Goal: Task Accomplishment & Management: Manage account settings

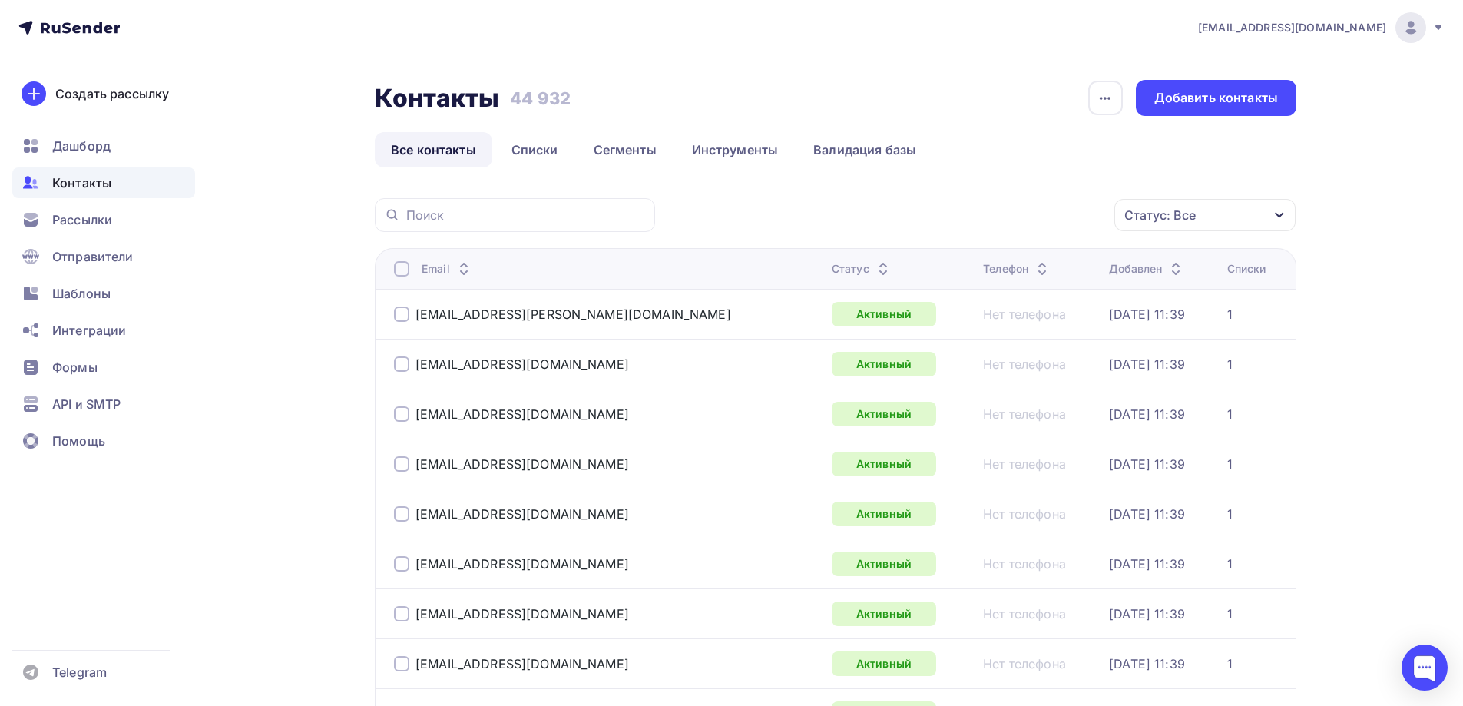
click at [1225, 216] on div "Статус: Все" at bounding box center [1204, 215] width 181 height 32
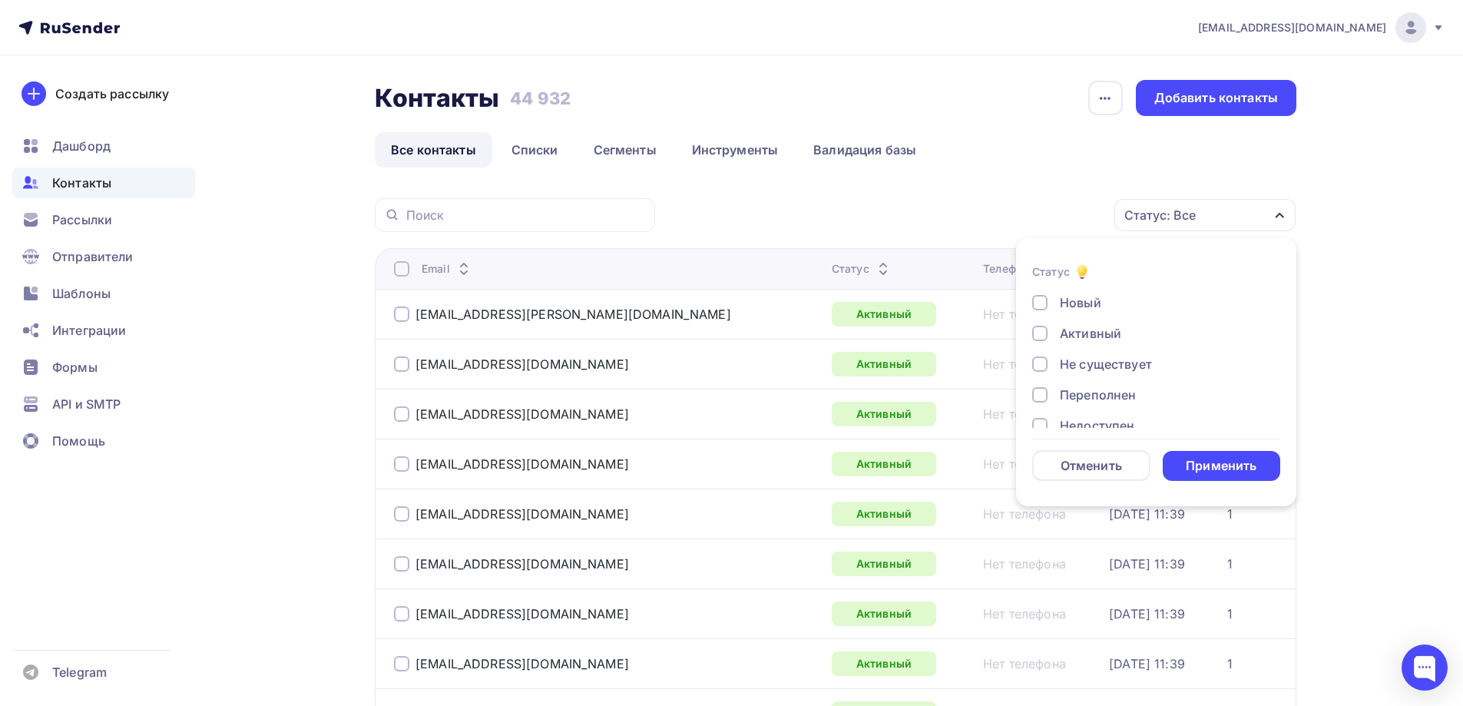
click at [1113, 358] on div "Не существует" at bounding box center [1106, 364] width 92 height 18
click at [1111, 315] on div "Переполнен" at bounding box center [1098, 318] width 76 height 18
click at [1101, 348] on div "Недоступен" at bounding box center [1097, 348] width 74 height 18
drag, startPoint x: 1094, startPoint y: 385, endPoint x: 1091, endPoint y: 412, distance: 26.3
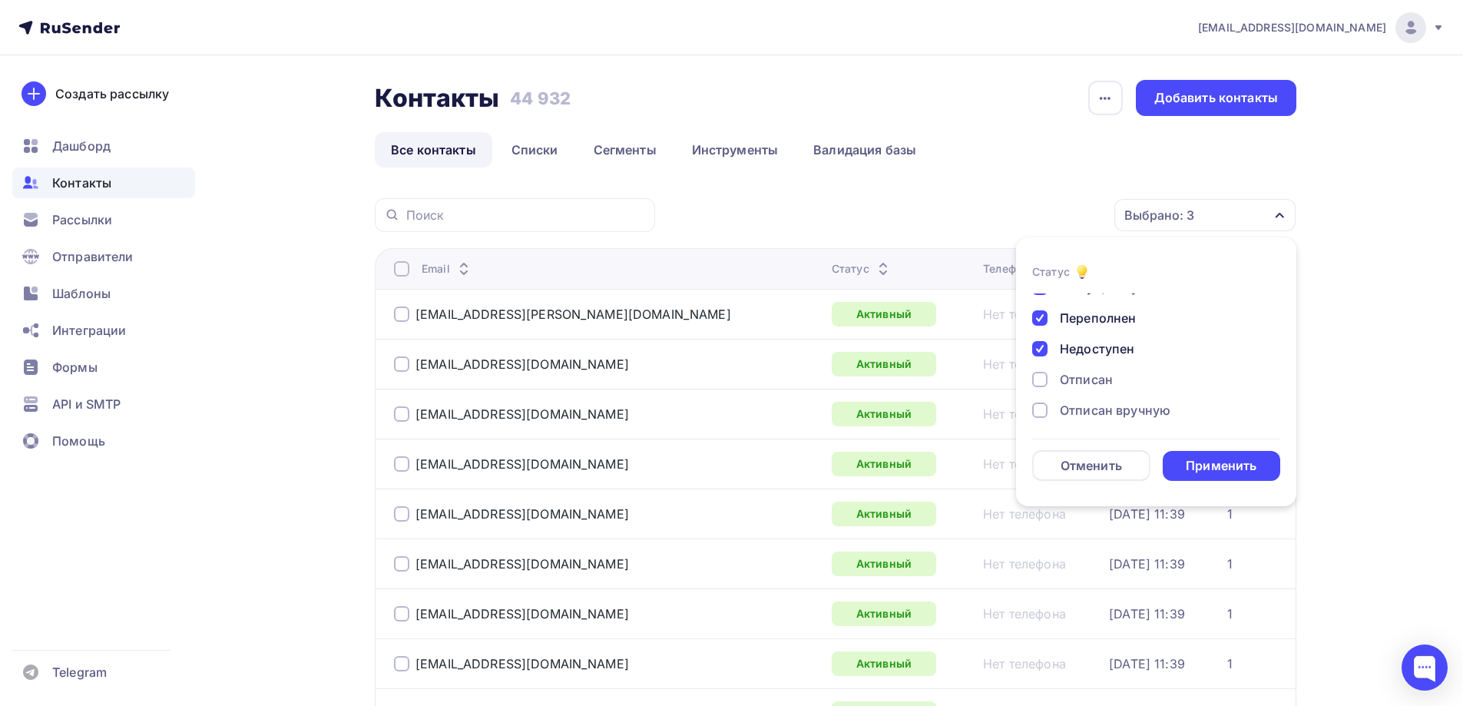
click at [1094, 386] on div "Отписан" at bounding box center [1086, 379] width 53 height 18
click at [1091, 412] on div "Отписан вручную" at bounding box center [1115, 410] width 111 height 18
click at [1101, 406] on div "Жалоба" at bounding box center [1084, 406] width 48 height 18
click at [1201, 458] on div "Применить" at bounding box center [1221, 466] width 71 height 18
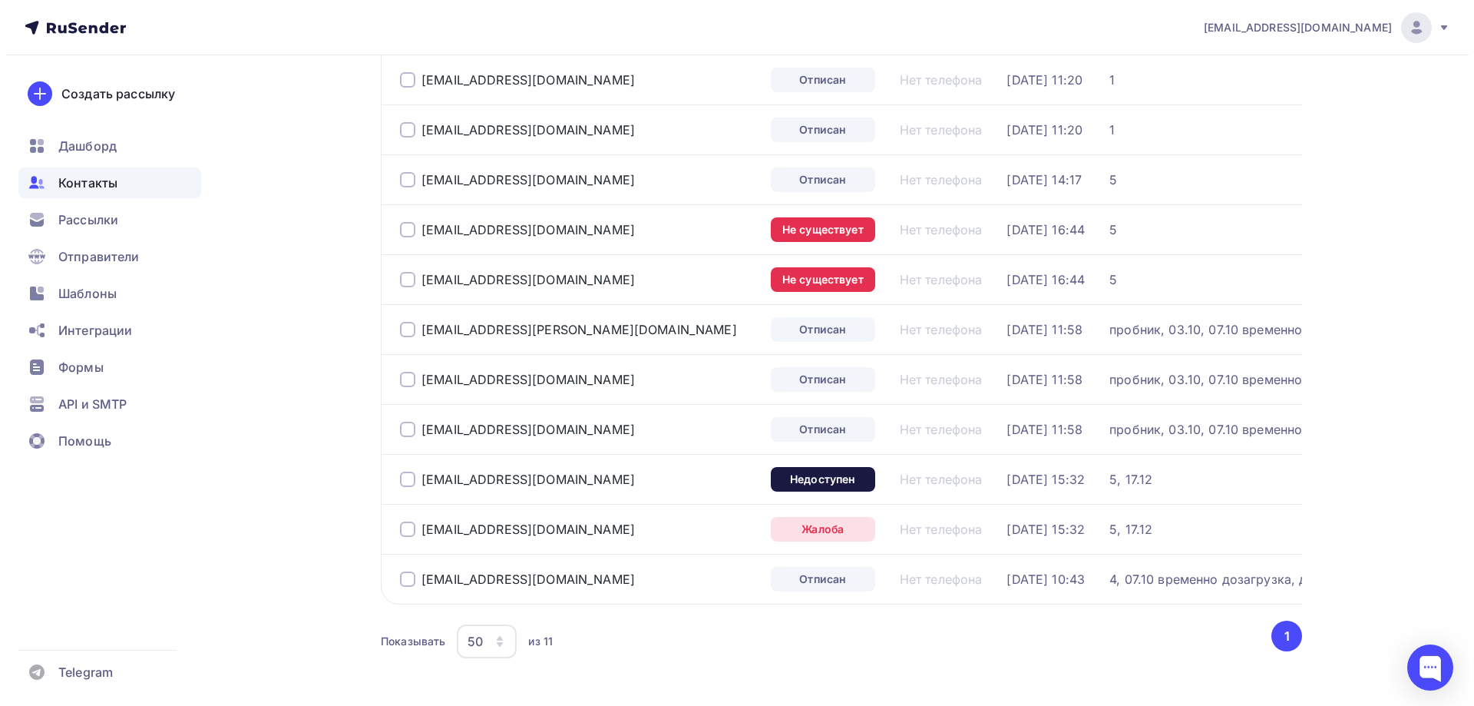
scroll to position [147, 0]
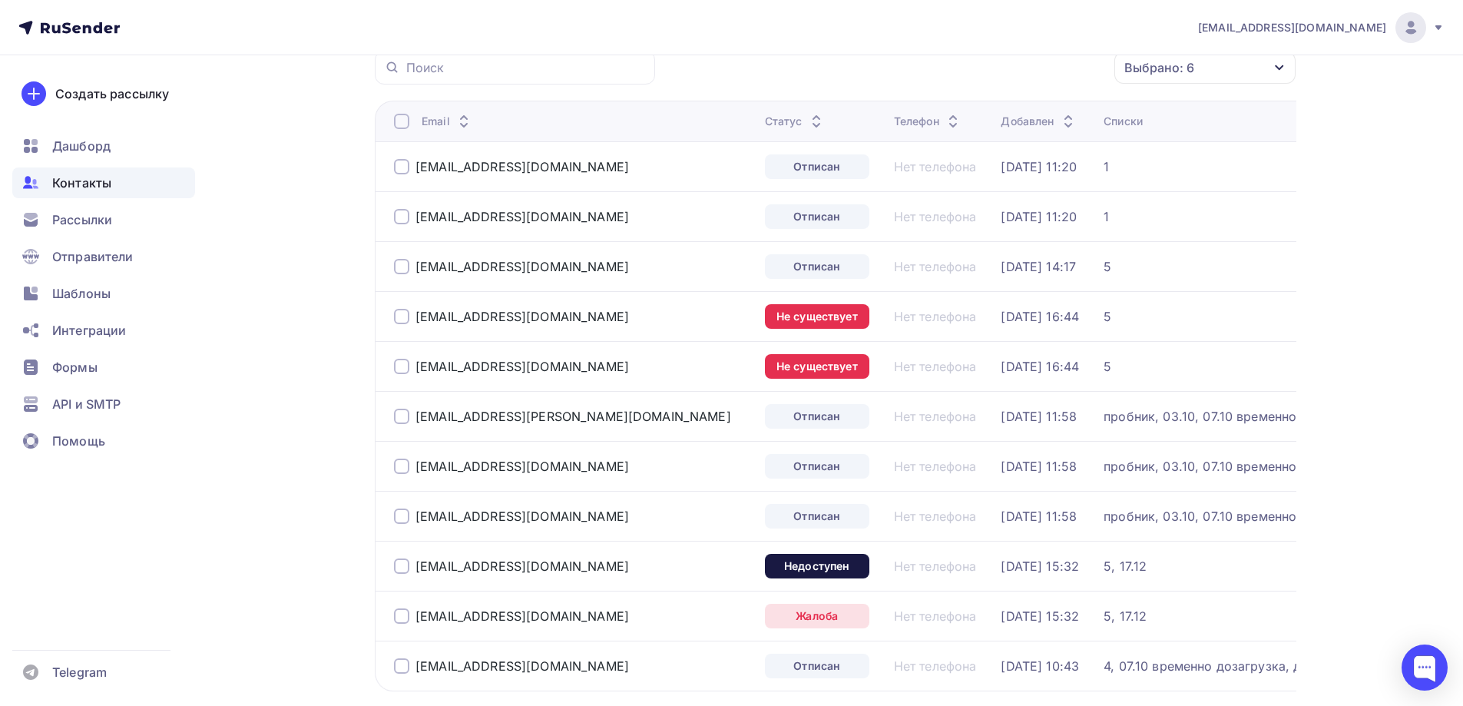
click at [402, 125] on div at bounding box center [401, 121] width 15 height 15
click at [1064, 74] on div "Действие" at bounding box center [999, 68] width 203 height 30
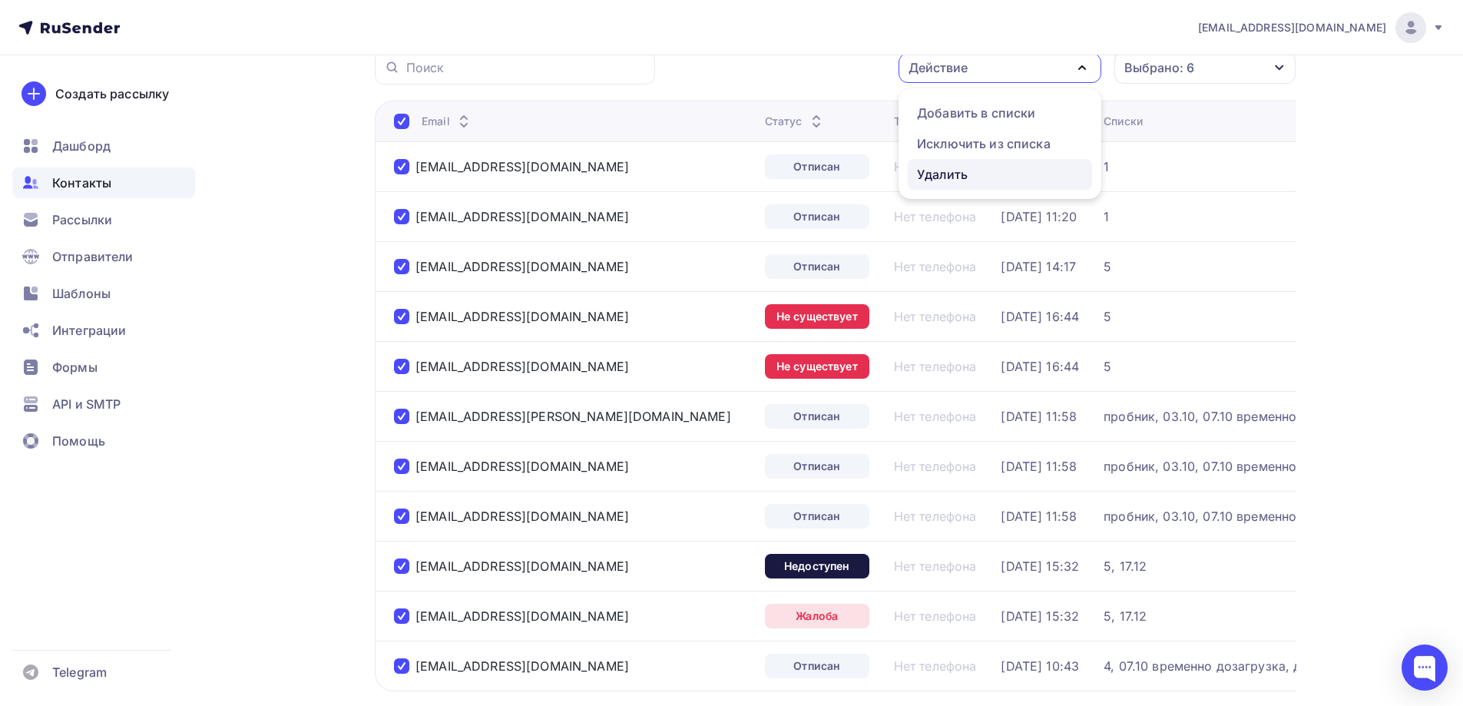
click at [1027, 167] on div "Удалить" at bounding box center [1000, 174] width 166 height 18
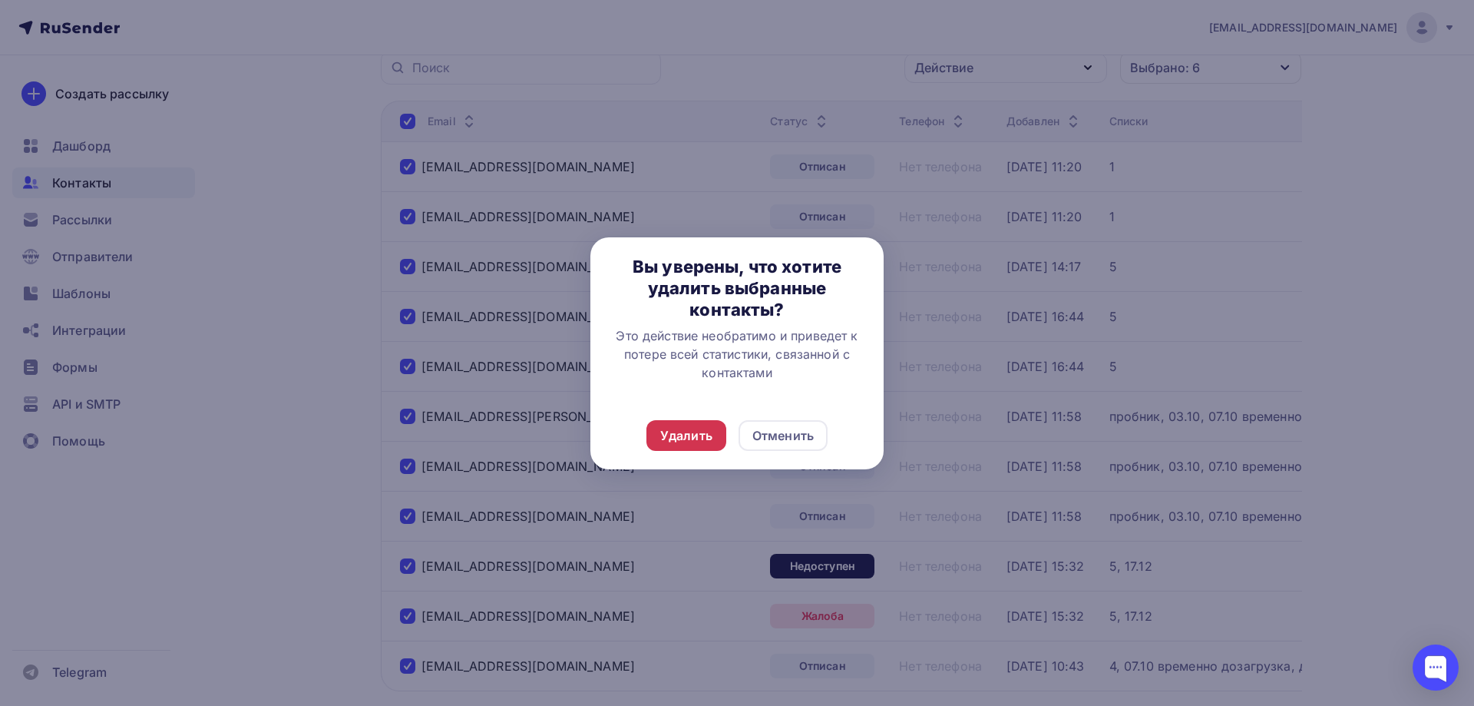
click at [702, 422] on div "Удалить" at bounding box center [687, 435] width 80 height 31
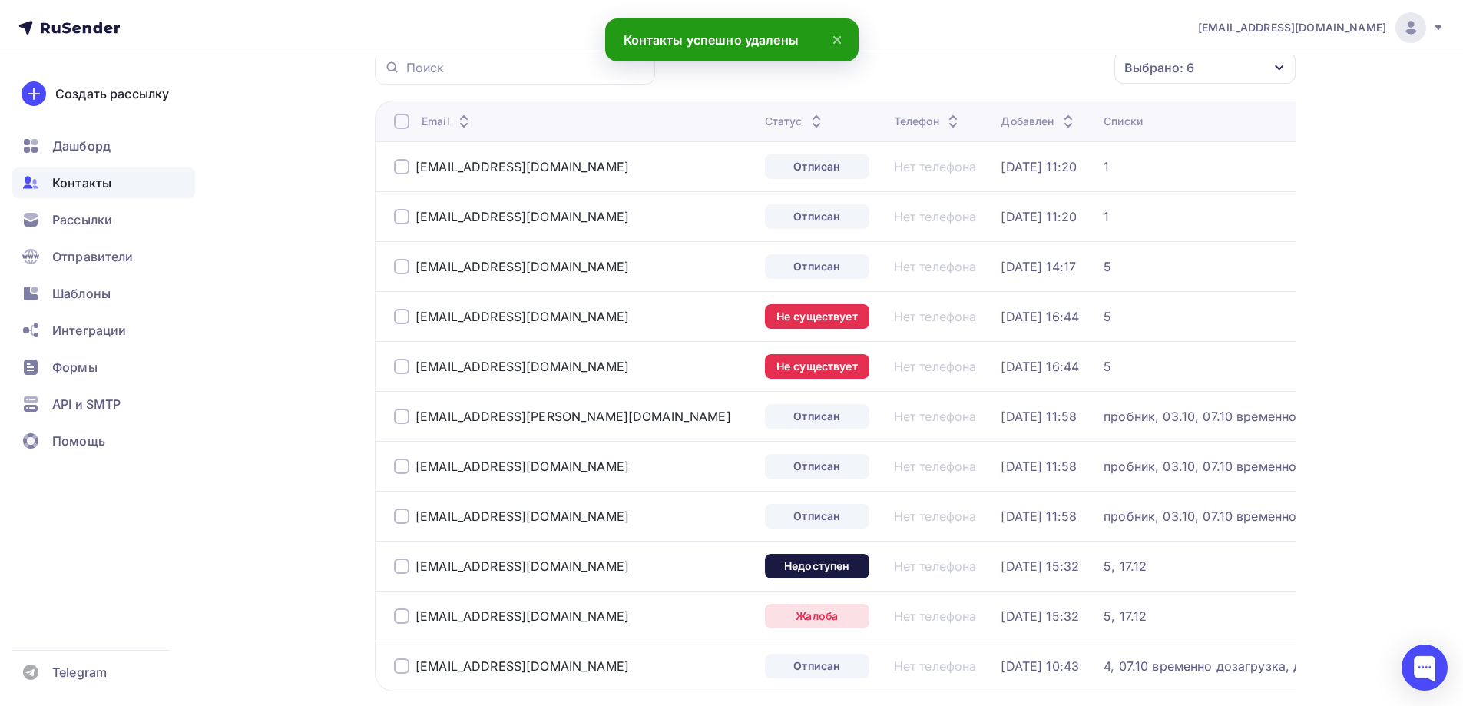
click at [403, 127] on div at bounding box center [401, 121] width 15 height 15
click at [393, 123] on th "Email" at bounding box center [567, 121] width 384 height 41
click at [397, 122] on div at bounding box center [401, 121] width 15 height 15
click at [1020, 73] on div "Действие" at bounding box center [999, 68] width 203 height 30
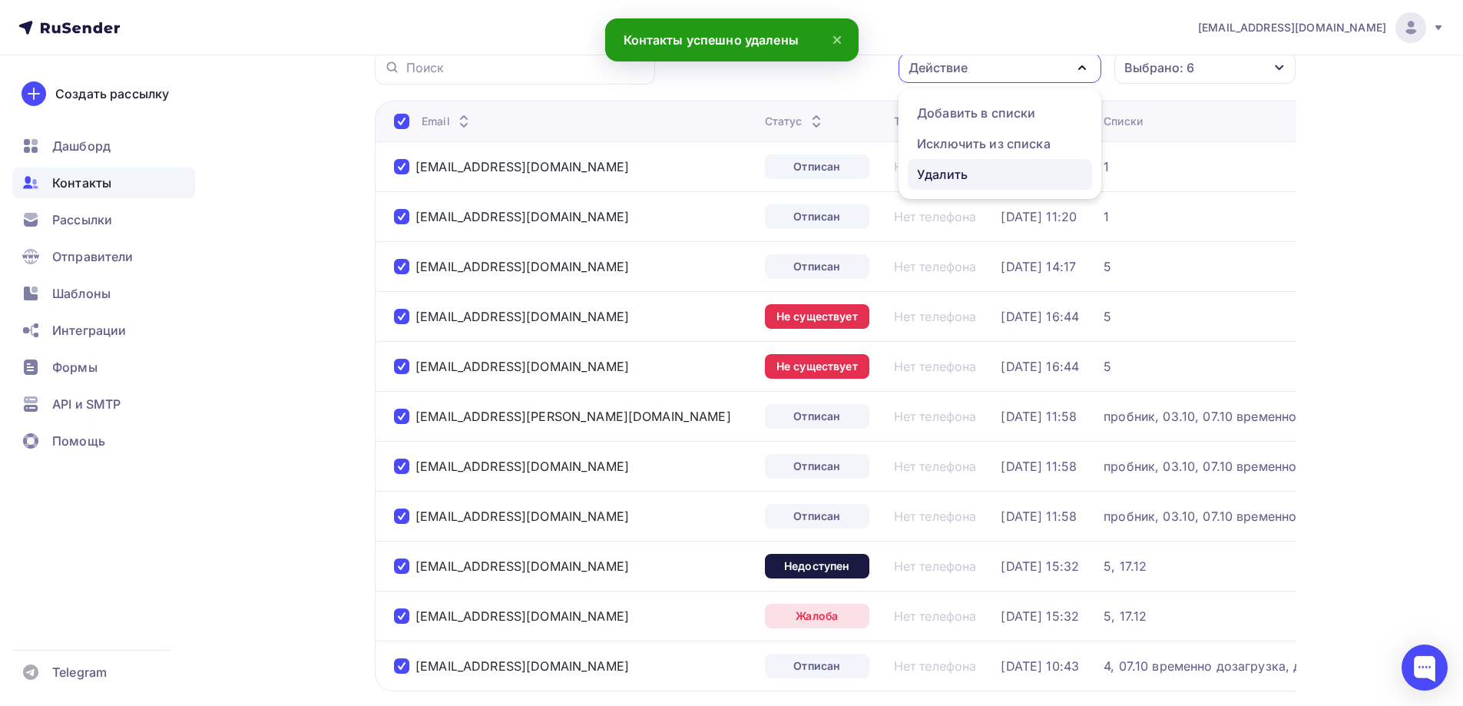
click at [982, 183] on div "Удалить" at bounding box center [1000, 174] width 166 height 18
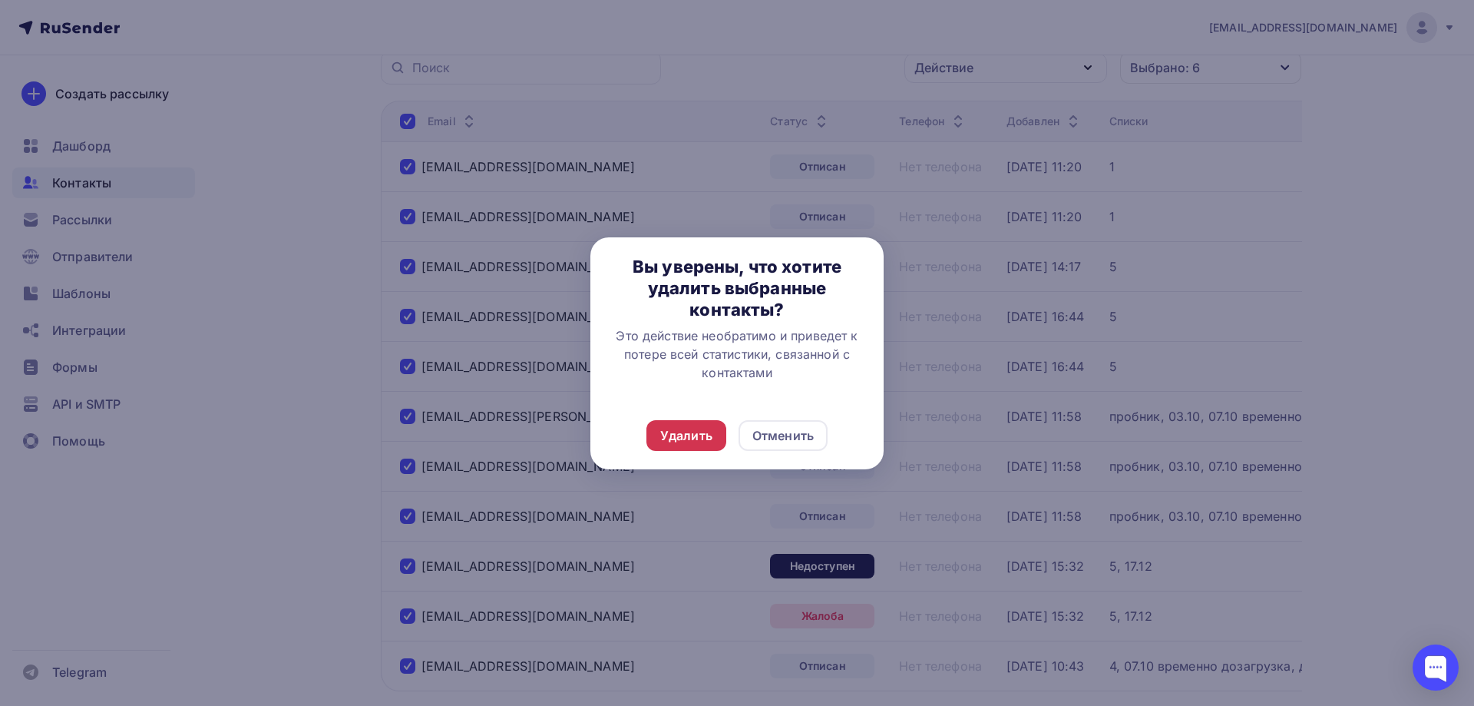
click at [700, 448] on div "Удалить" at bounding box center [687, 435] width 80 height 31
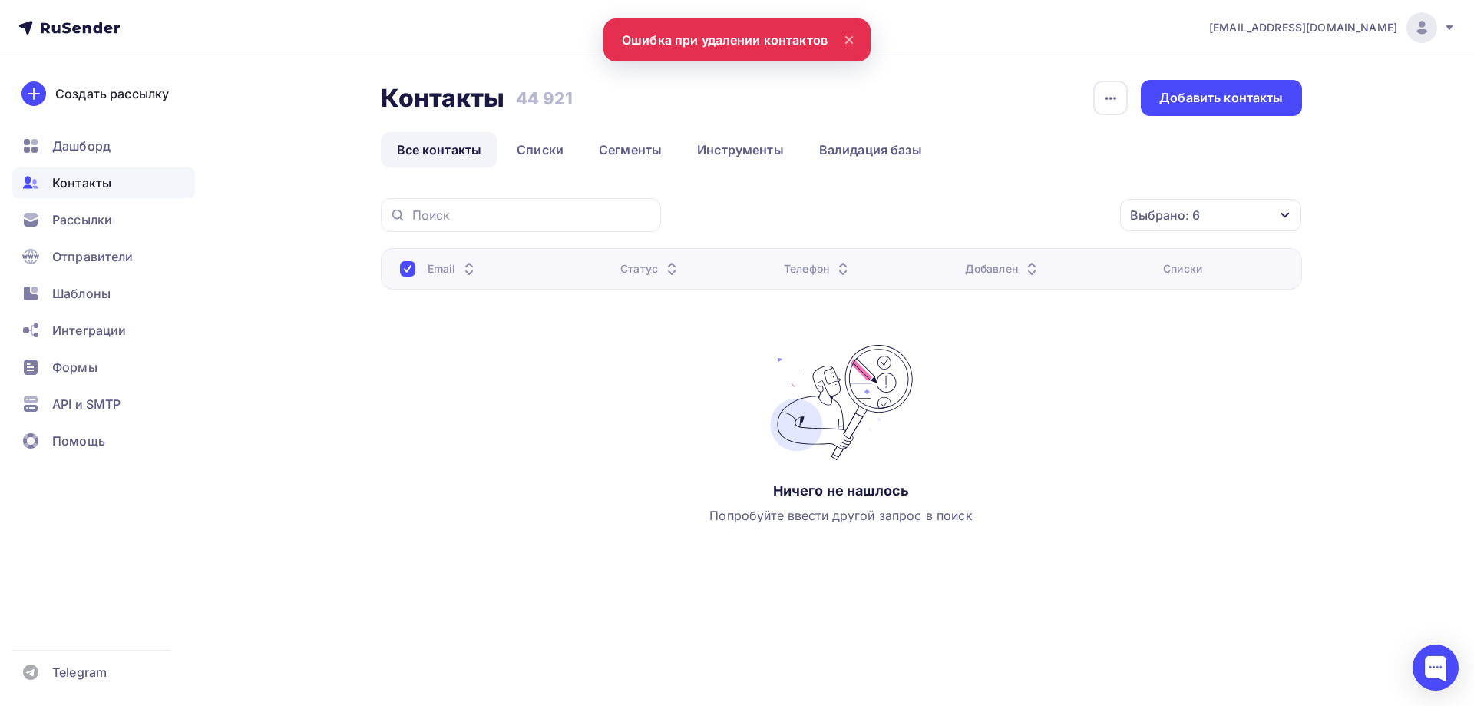
click at [468, 151] on link "Все контакты" at bounding box center [439, 149] width 117 height 35
